Goal: Find specific page/section: Find specific page/section

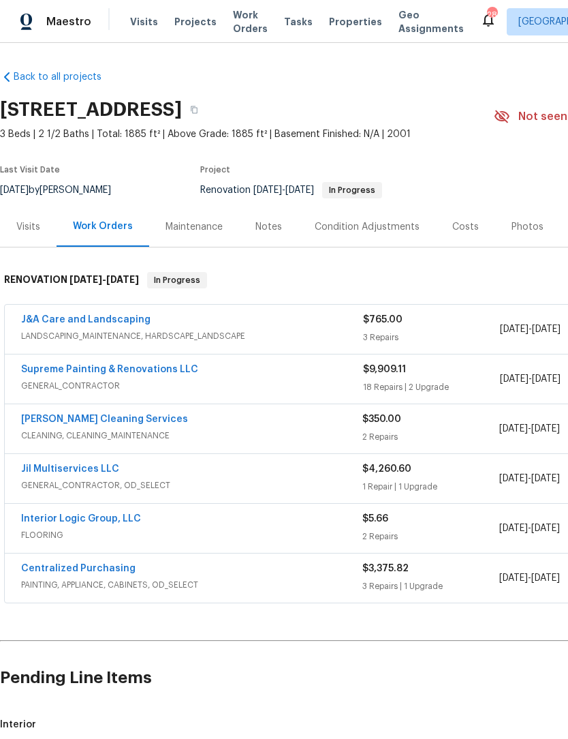
click at [102, 571] on link "Centralized Purchasing" at bounding box center [78, 568] width 114 height 10
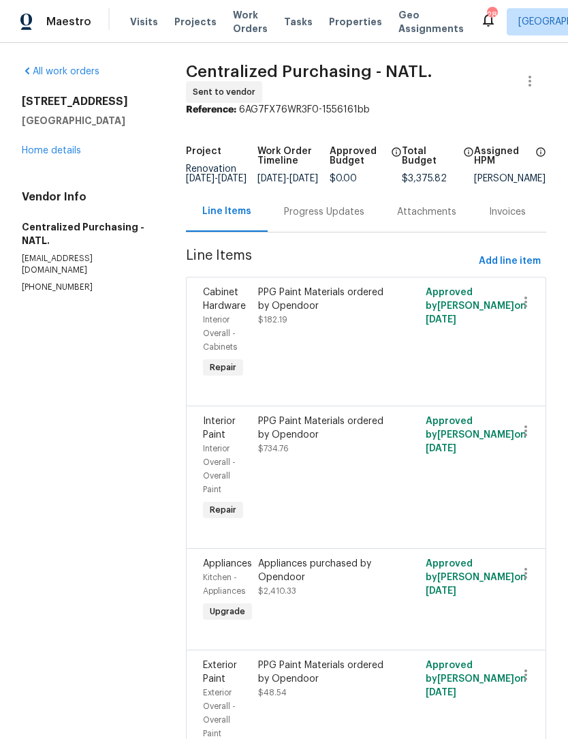
click at [65, 153] on link "Home details" at bounding box center [51, 151] width 59 height 10
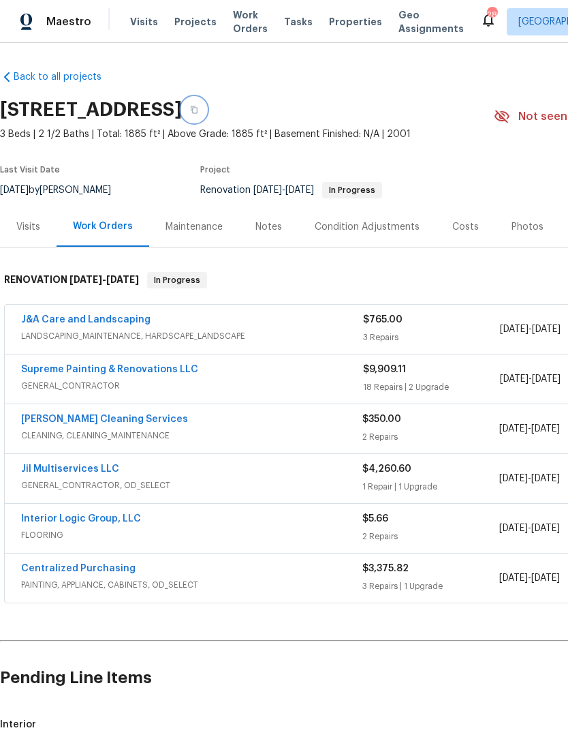
click at [206, 104] on button "button" at bounding box center [194, 109] width 25 height 25
click at [68, 22] on span "Maestro" at bounding box center [68, 22] width 45 height 14
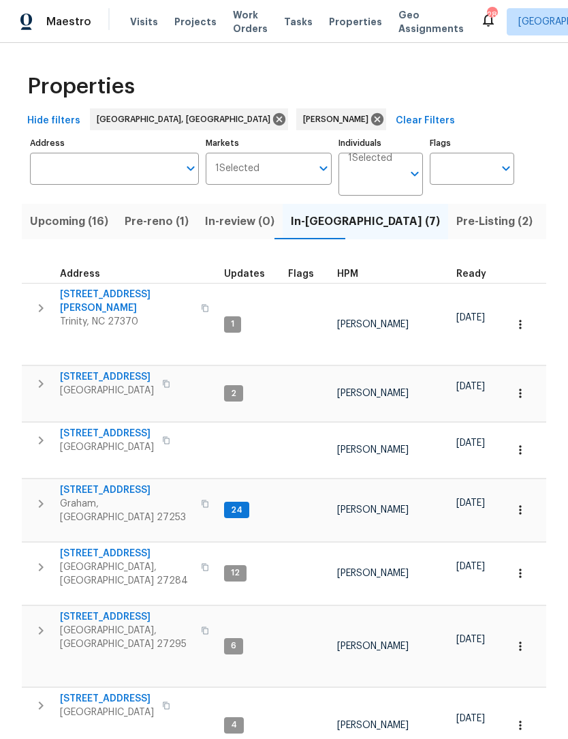
click at [161, 225] on span "Pre-reno (1)" at bounding box center [157, 221] width 64 height 19
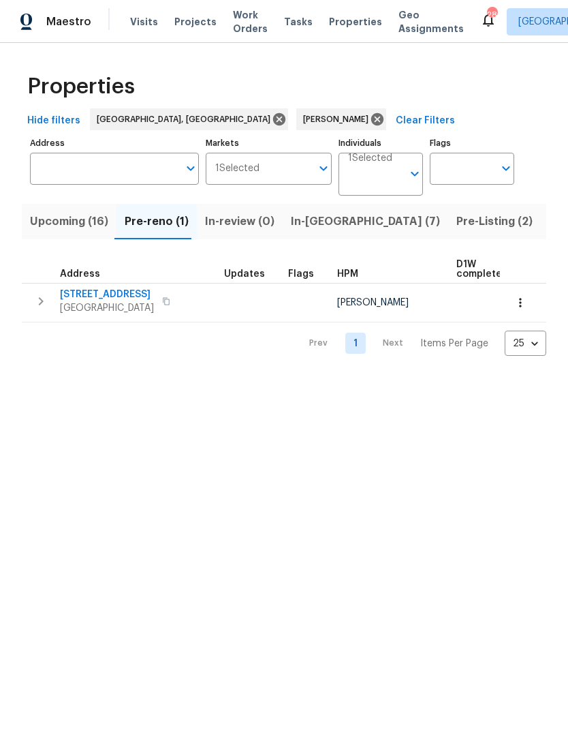
click at [78, 217] on span "Upcoming (16)" at bounding box center [69, 221] width 78 height 19
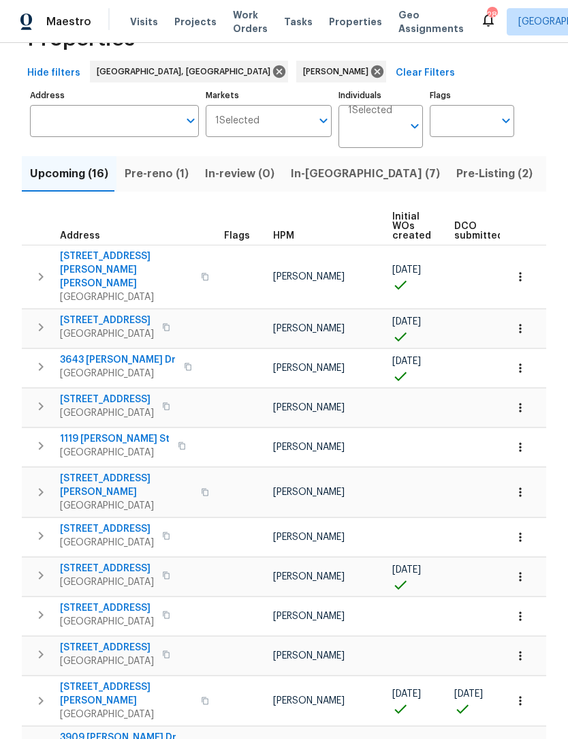
scroll to position [87, 0]
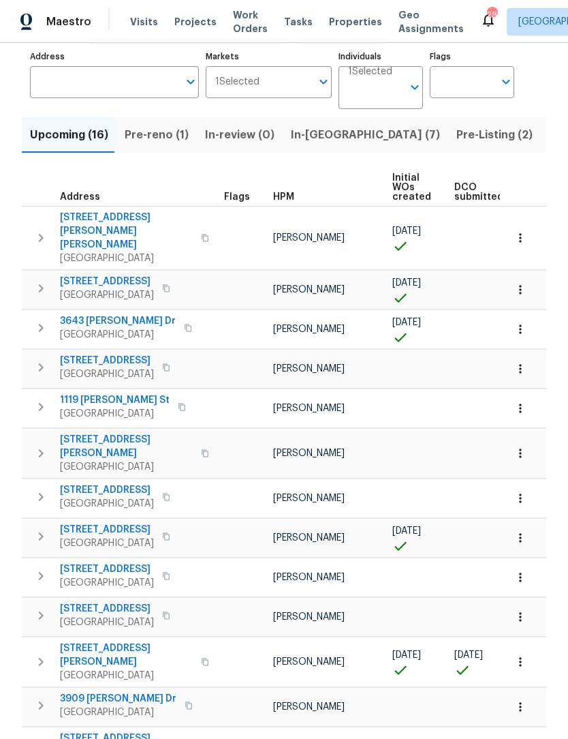
click at [110, 641] on span "7395 Cortney Glen Ln" at bounding box center [126, 654] width 133 height 27
click at [519, 655] on icon "button" at bounding box center [521, 662] width 14 height 14
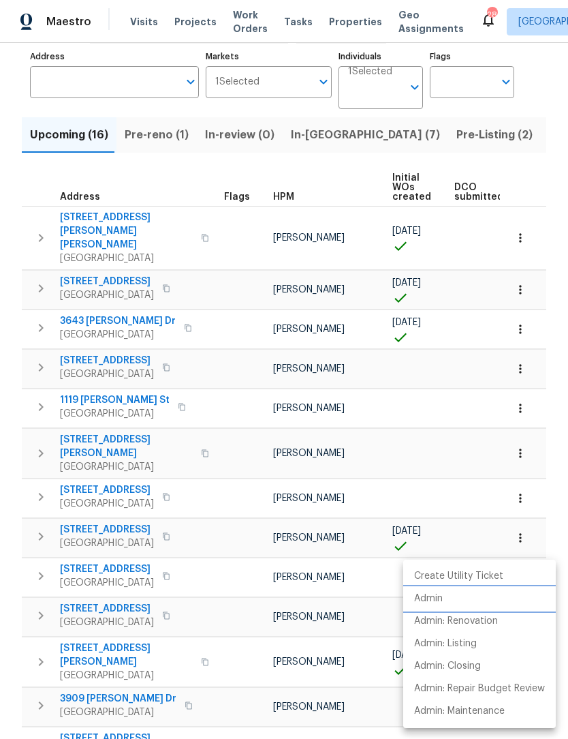
click at [441, 602] on p "Admin" at bounding box center [428, 598] width 29 height 14
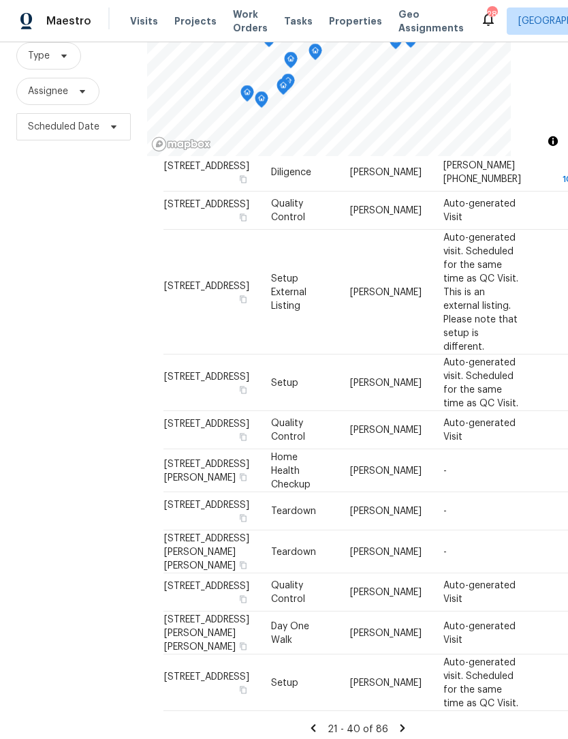
click at [399, 722] on icon at bounding box center [403, 728] width 12 height 12
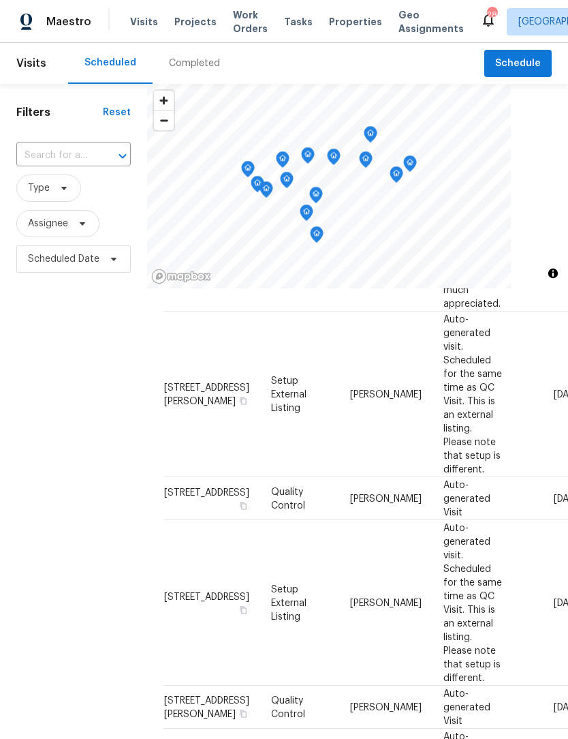
scroll to position [902, 0]
